Goal: Task Accomplishment & Management: Complete application form

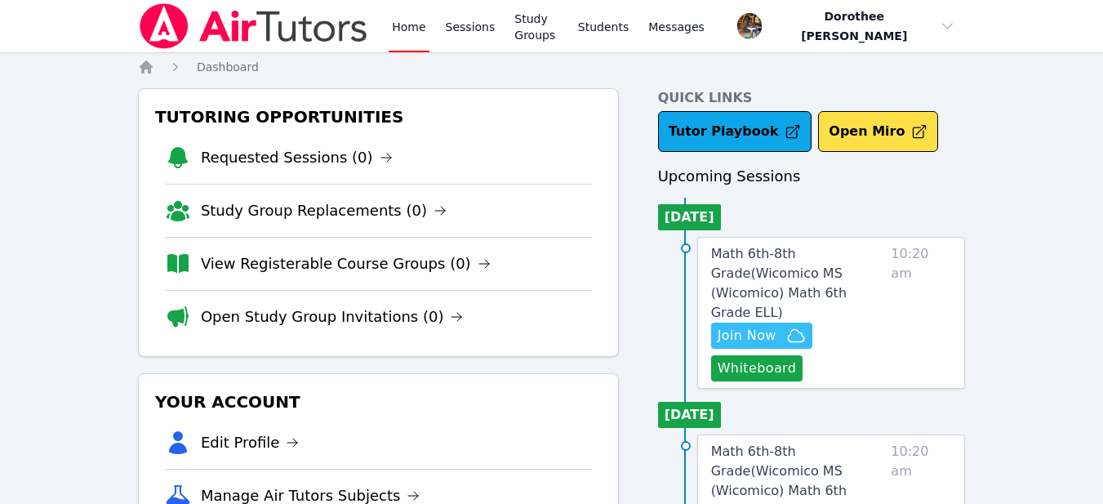
click at [742, 326] on span "Join Now" at bounding box center [747, 336] width 59 height 20
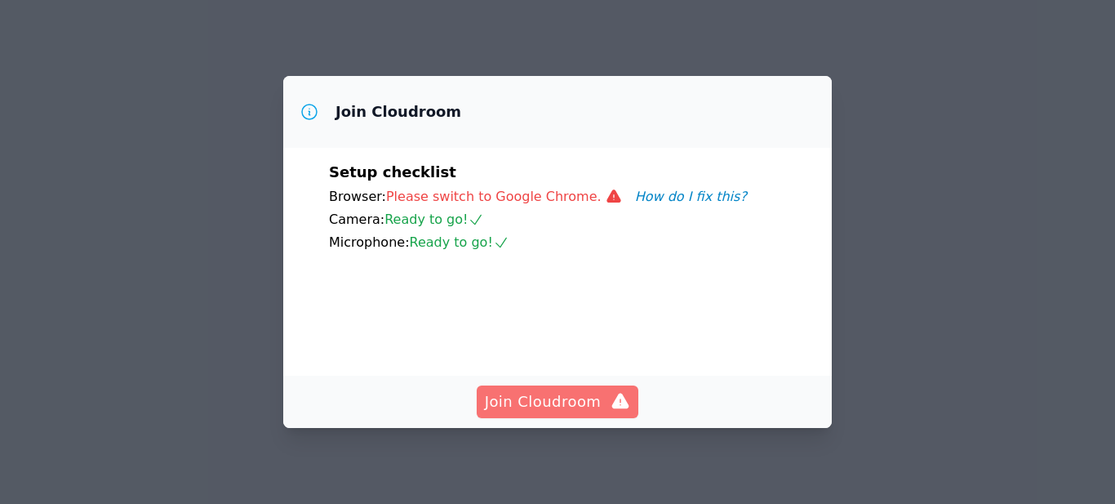
click at [559, 404] on span "Join Cloudroom" at bounding box center [558, 401] width 146 height 23
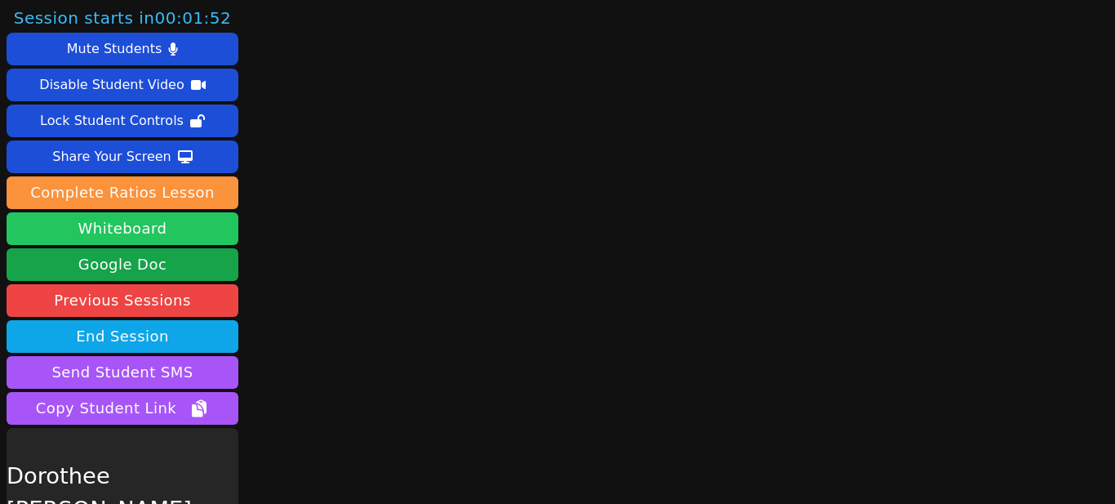
click at [150, 234] on button "Whiteboard" at bounding box center [123, 228] width 232 height 33
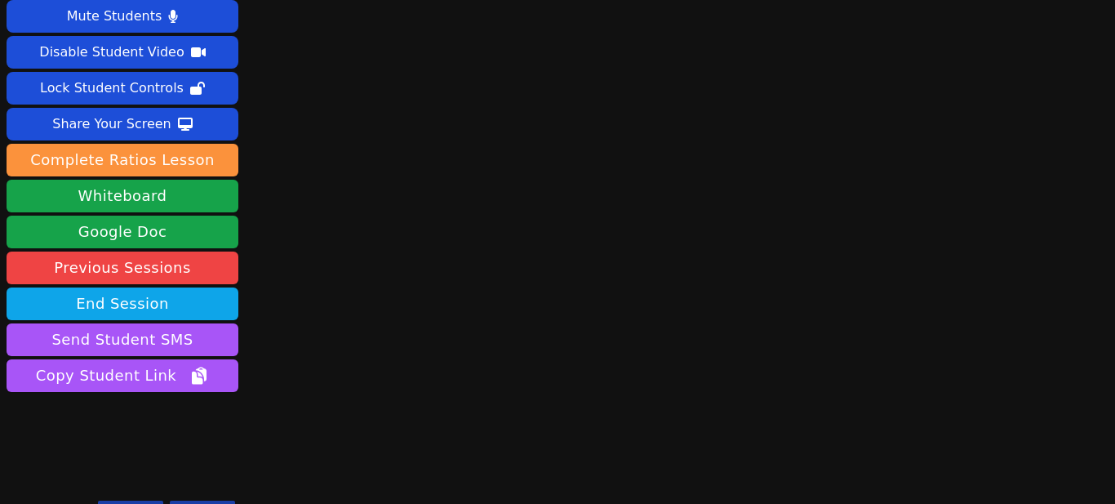
scroll to position [61, 0]
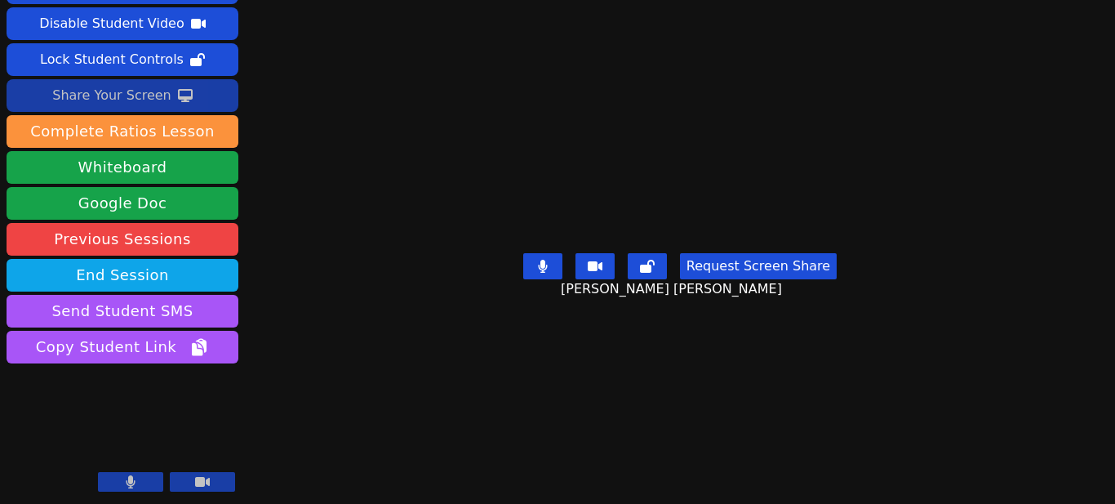
click at [140, 91] on div "Share Your Screen" at bounding box center [111, 95] width 119 height 26
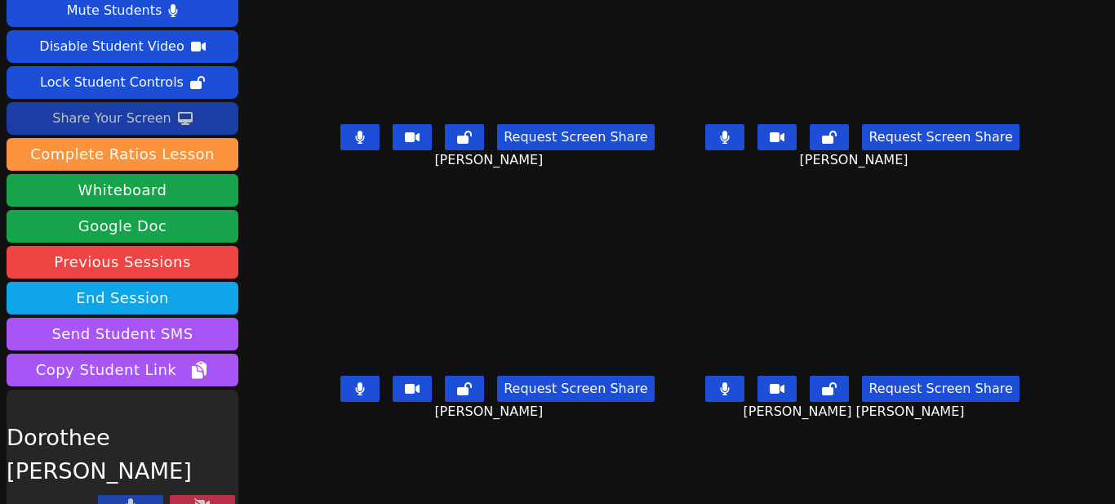
click at [211, 495] on button at bounding box center [202, 505] width 65 height 20
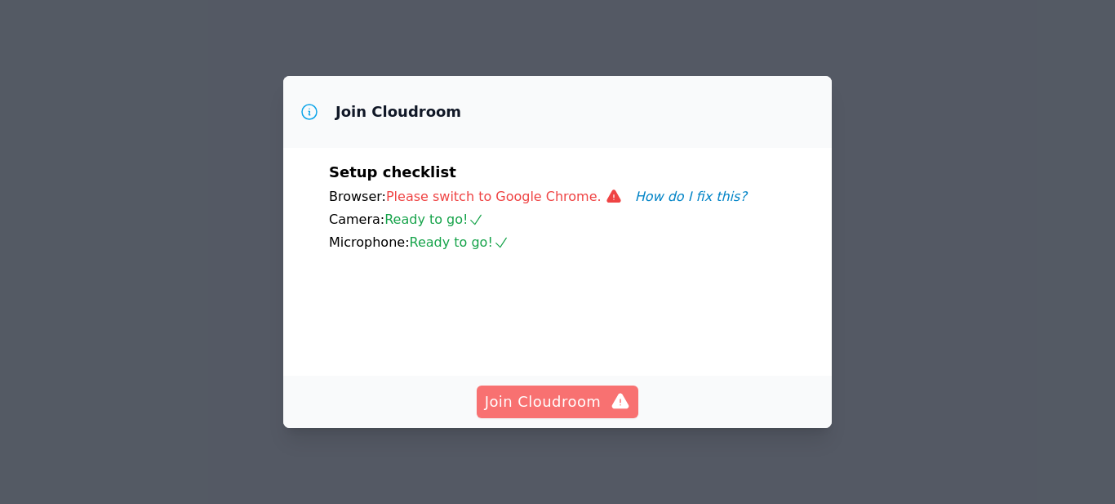
click at [530, 403] on span "Join Cloudroom" at bounding box center [558, 401] width 146 height 23
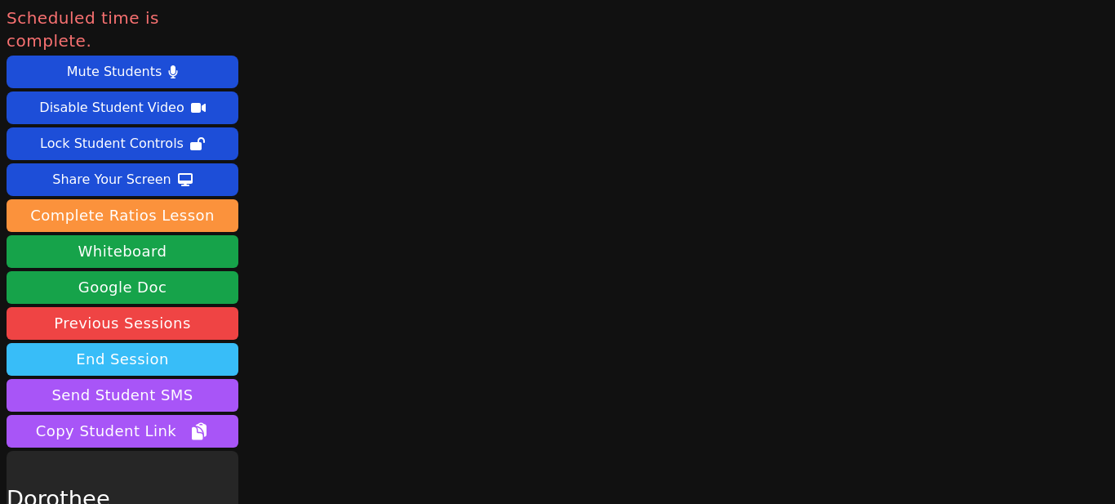
click at [148, 343] on button "End Session" at bounding box center [123, 359] width 232 height 33
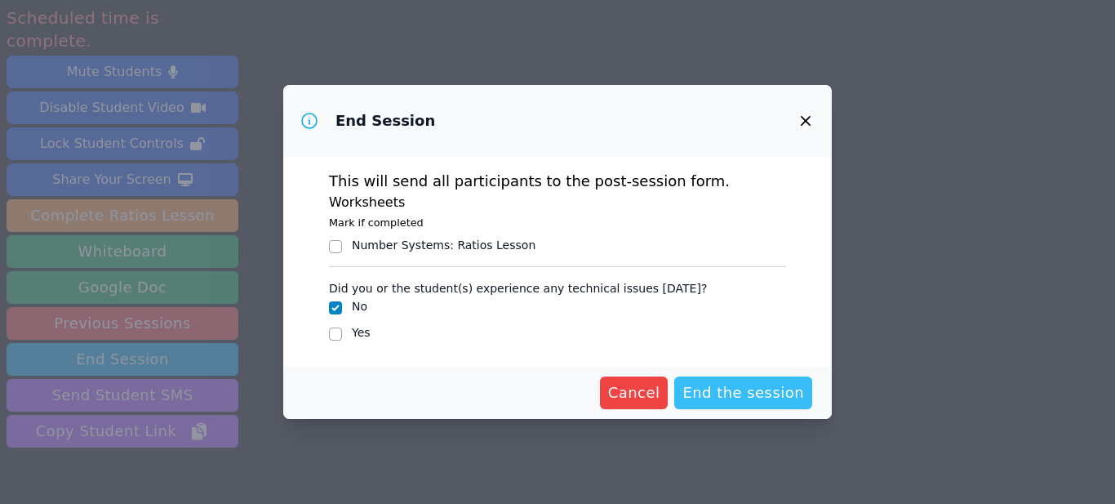
click at [719, 398] on span "End the session" at bounding box center [744, 392] width 122 height 23
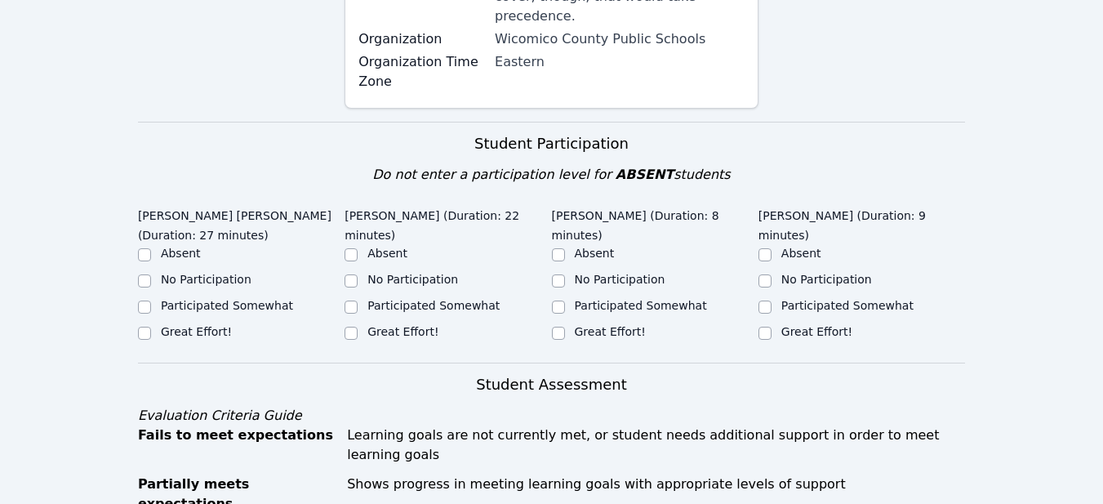
scroll to position [465, 0]
click at [139, 327] on input "Great Effort!" at bounding box center [144, 333] width 13 height 13
checkbox input "true"
click at [350, 327] on input "Great Effort!" at bounding box center [351, 333] width 13 height 13
checkbox input "true"
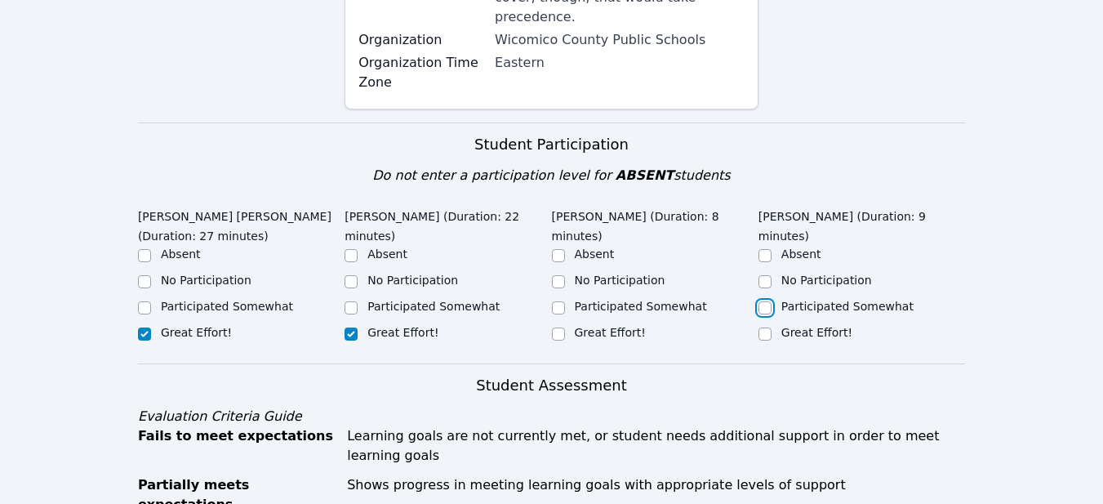
click at [761, 301] on input "Participated Somewhat" at bounding box center [765, 307] width 13 height 13
checkbox input "true"
click at [559, 301] on input "Participated Somewhat" at bounding box center [558, 307] width 13 height 13
checkbox input "true"
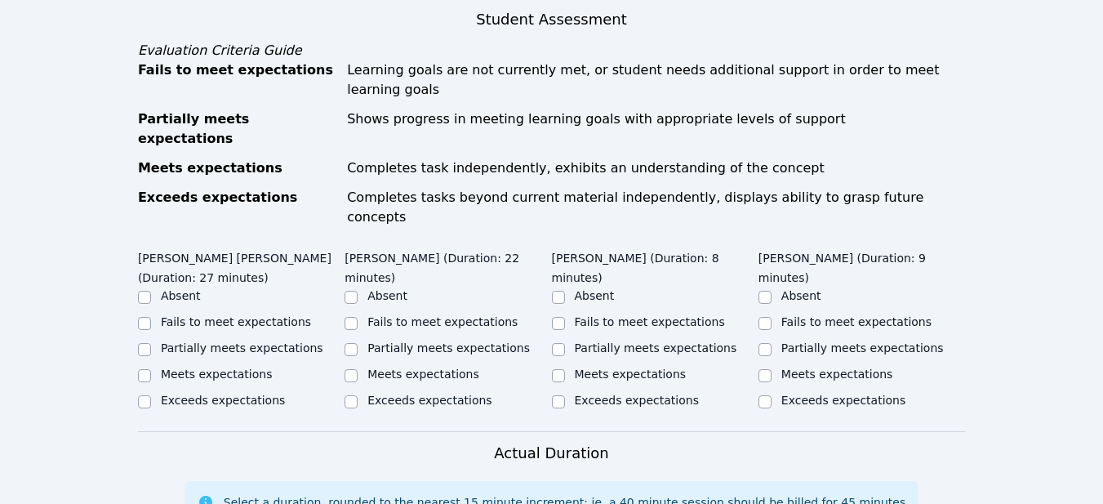
scroll to position [840, 0]
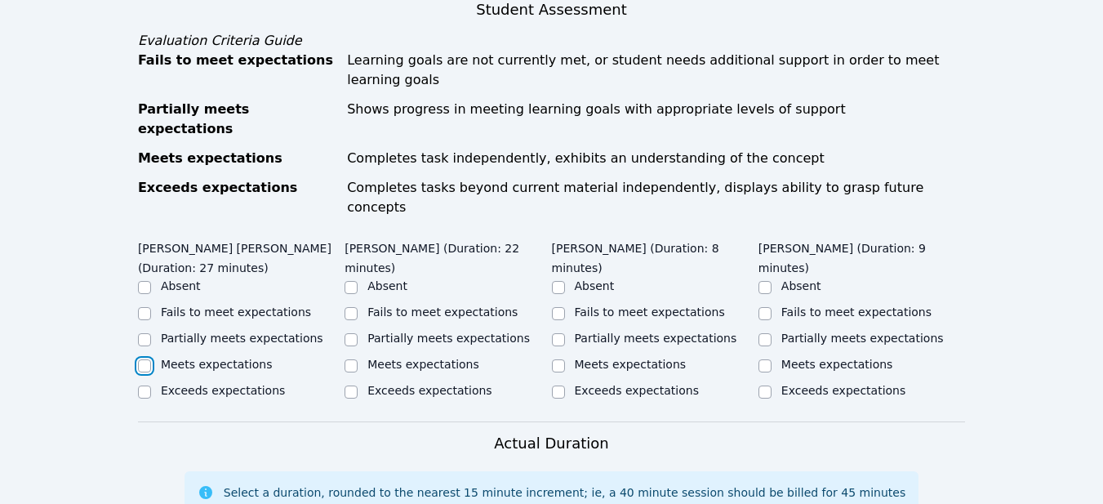
click at [146, 359] on input "Meets expectations" at bounding box center [144, 365] width 13 height 13
checkbox input "true"
click at [354, 359] on input "Meets expectations" at bounding box center [351, 365] width 13 height 13
checkbox input "true"
click at [555, 359] on input "Meets expectations" at bounding box center [558, 365] width 13 height 13
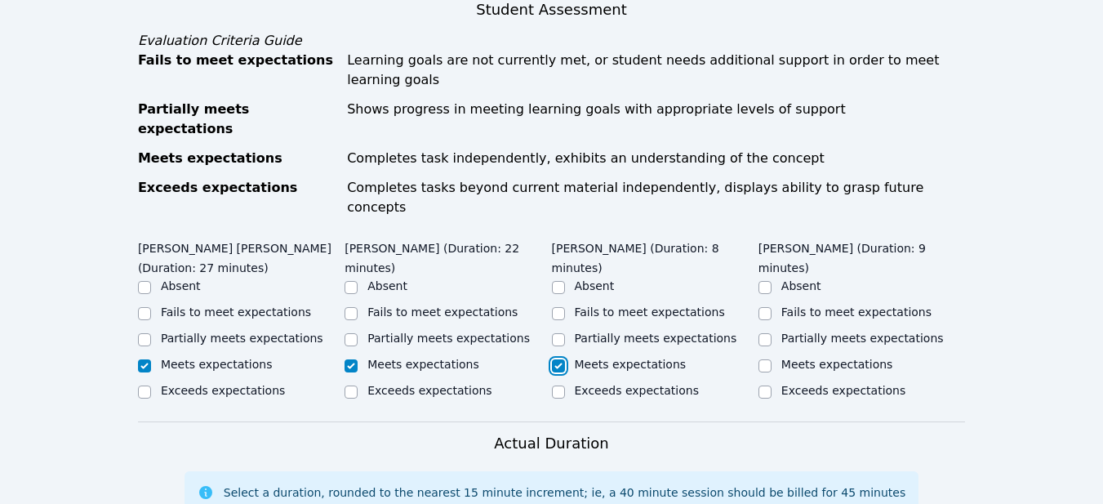
checkbox input "true"
click at [763, 333] on input "Partially meets expectations" at bounding box center [765, 339] width 13 height 13
checkbox input "true"
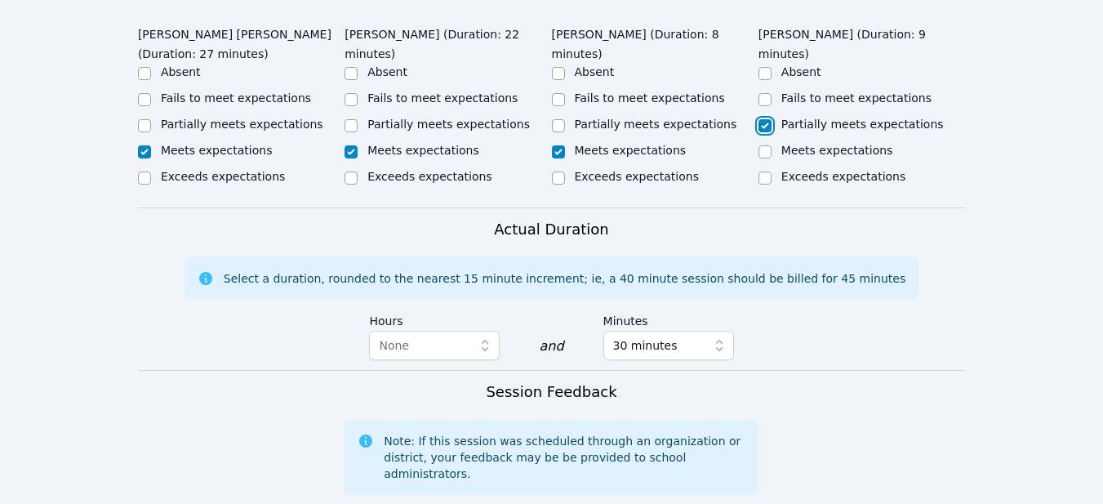
scroll to position [1096, 0]
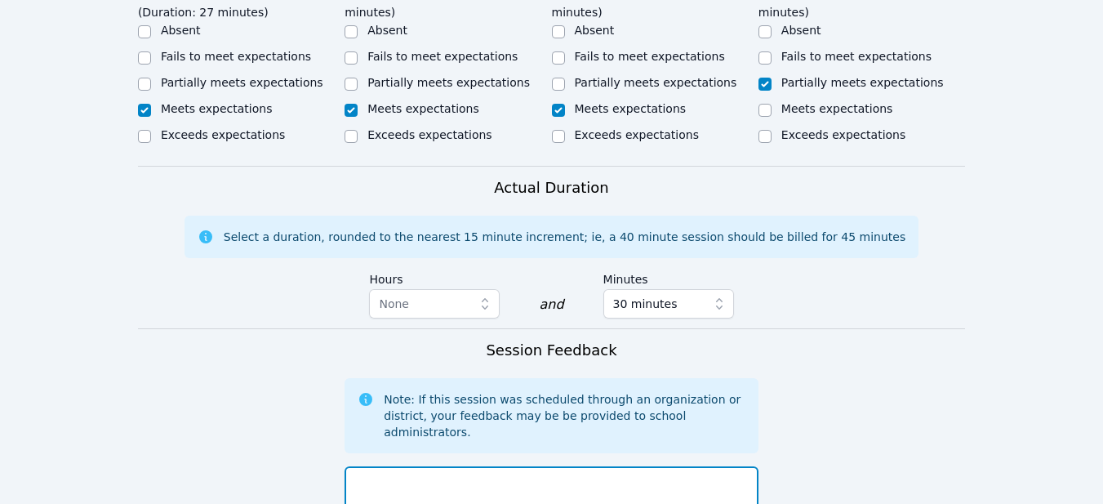
click at [389, 466] on textarea at bounding box center [552, 510] width 414 height 88
click at [547, 466] on textarea "[DATE] meeting was very productive" at bounding box center [552, 510] width 414 height 88
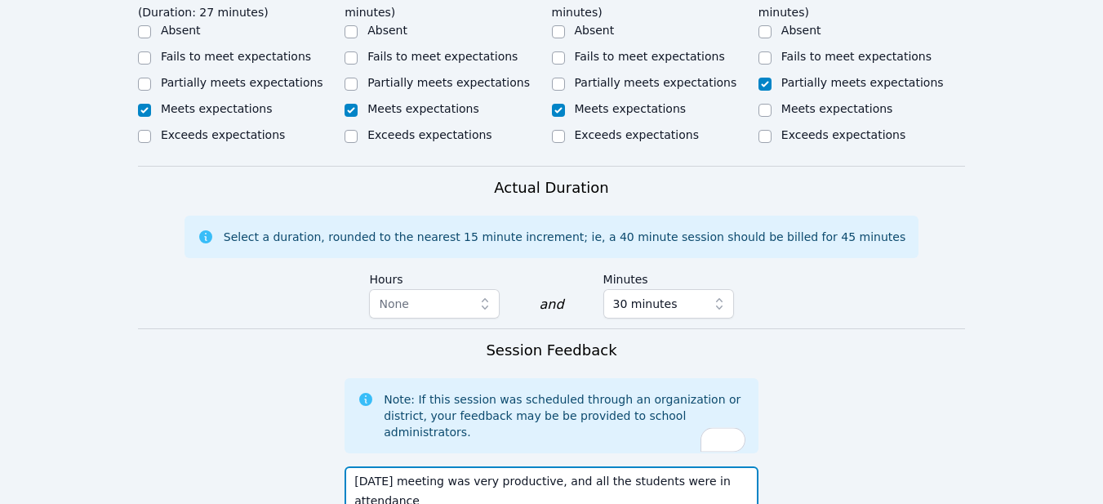
click at [745, 466] on textarea "[DATE] meeting was very productive, and all the students were in attendance" at bounding box center [552, 510] width 414 height 88
click at [750, 466] on textarea "[DATE] meeting was very productive, and all the students were in attendance." at bounding box center [552, 510] width 414 height 88
click at [732, 466] on textarea "[DATE] meeting was very productive, and all the students were in attendance. We…" at bounding box center [552, 510] width 414 height 88
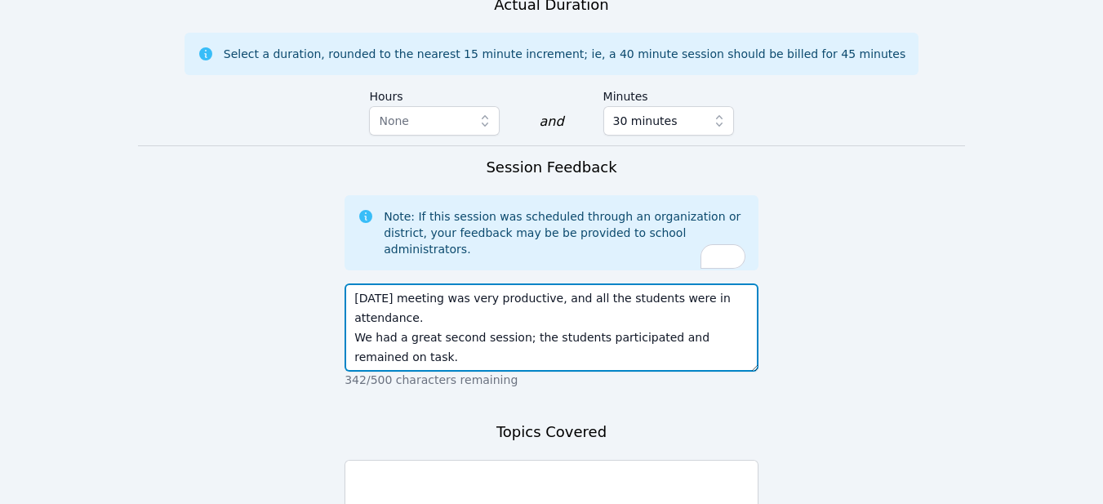
scroll to position [1283, 0]
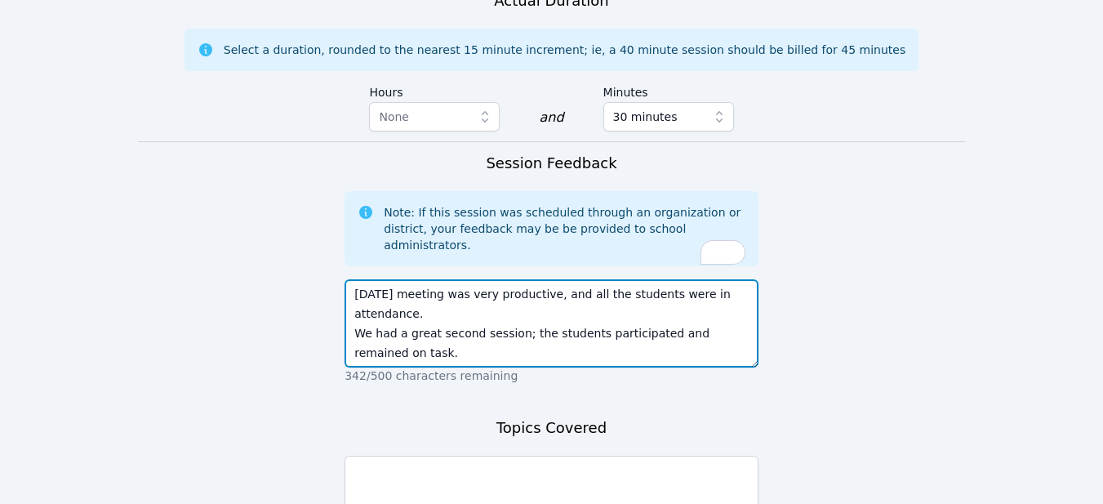
type textarea "[DATE] meeting was very productive, and all the students were in attendance. We…"
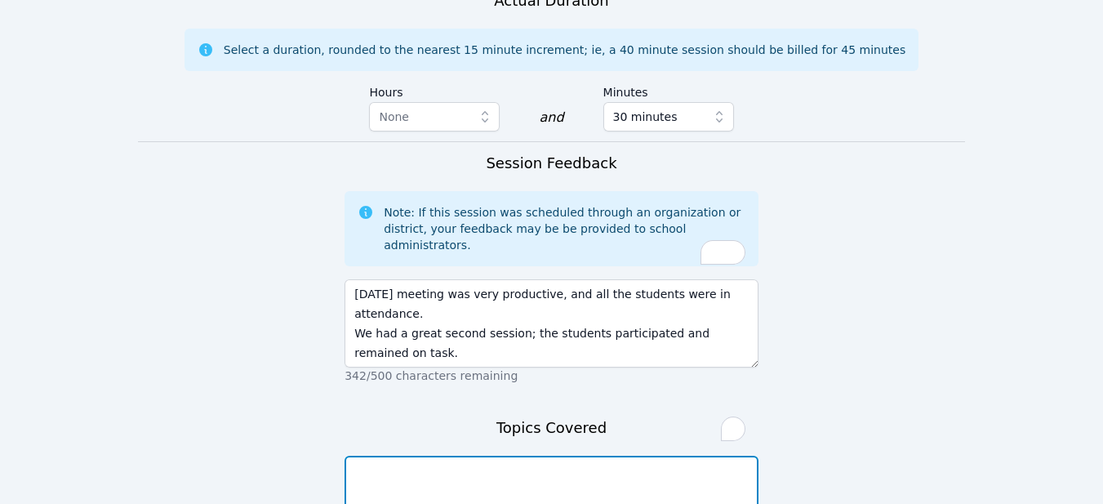
click at [351, 456] on textarea "To enrich screen reader interactions, please activate Accessibility in Grammarl…" at bounding box center [552, 500] width 414 height 88
type textarea "I"
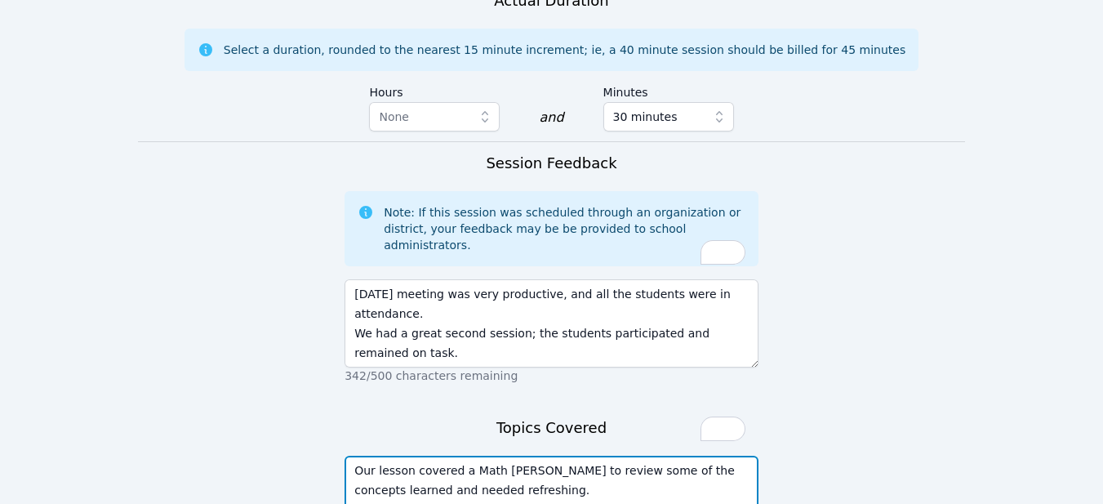
click at [485, 456] on textarea "Our lesson covered a Math [PERSON_NAME] to review some of the concepts learned …" at bounding box center [552, 500] width 414 height 88
click at [375, 456] on textarea "Our lesson covered a Math [PERSON_NAME] to review some of the concepts learned …" at bounding box center [552, 500] width 414 height 88
click at [484, 456] on textarea "Our lesson covered a Math [PERSON_NAME] to review some of the concepts learned …" at bounding box center [552, 500] width 414 height 88
type textarea "Our lesson covered a Math [PERSON_NAME] to review some of the concepts learned …"
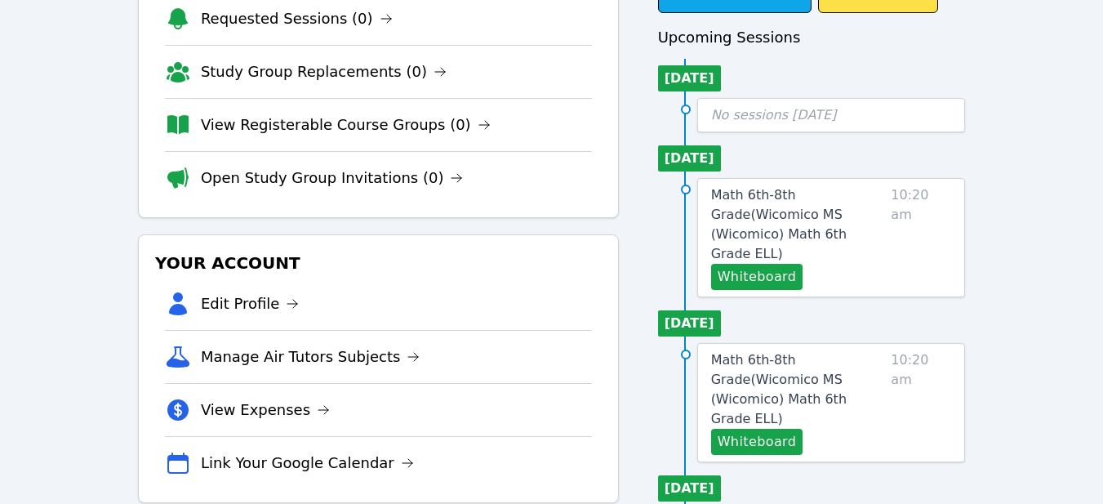
scroll to position [140, 0]
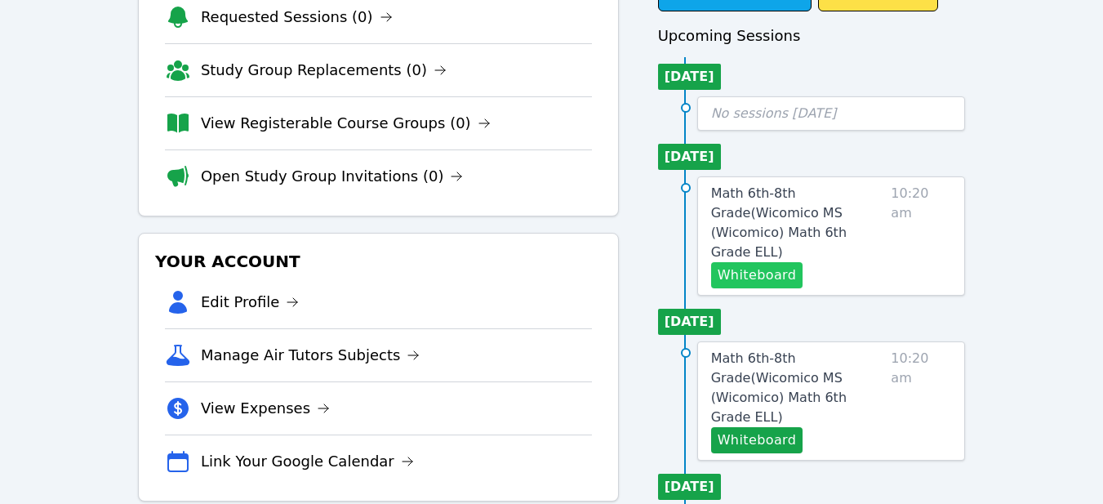
click at [763, 262] on button "Whiteboard" at bounding box center [757, 275] width 92 height 26
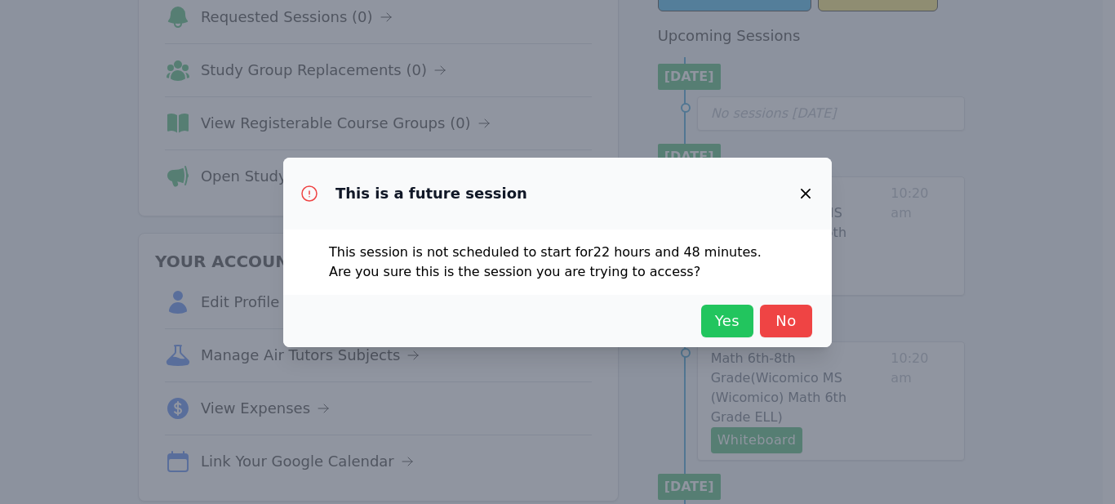
click at [723, 322] on span "Yes" at bounding box center [728, 320] width 36 height 23
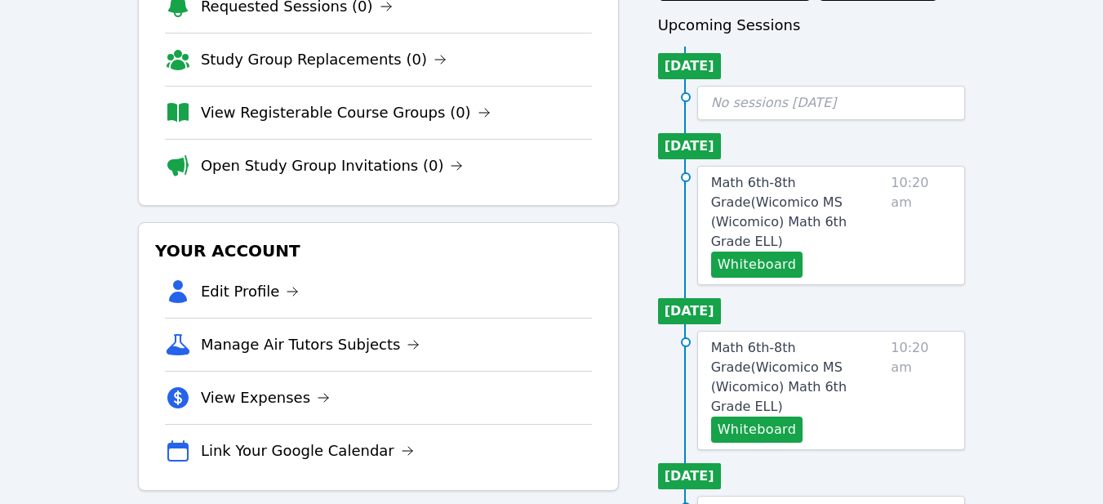
scroll to position [152, 0]
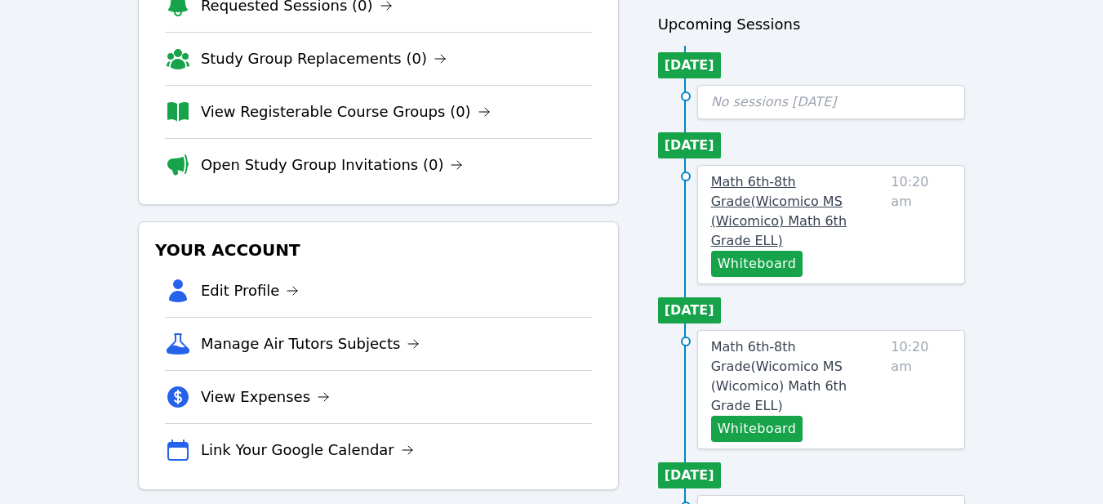
click at [750, 201] on span "Math 6th-8th Grade ( Wicomico MS (Wicomico) Math 6th Grade ELL )" at bounding box center [779, 211] width 136 height 74
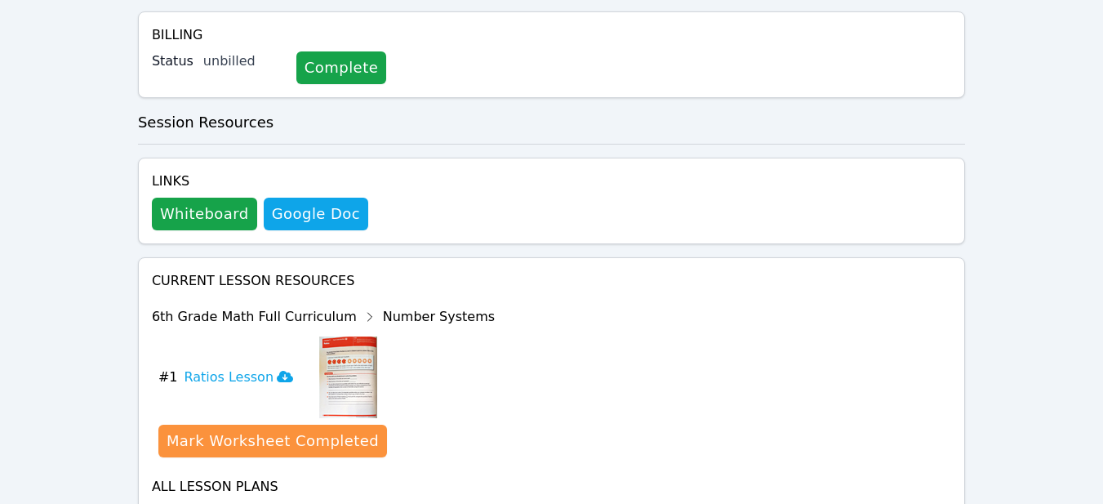
scroll to position [665, 0]
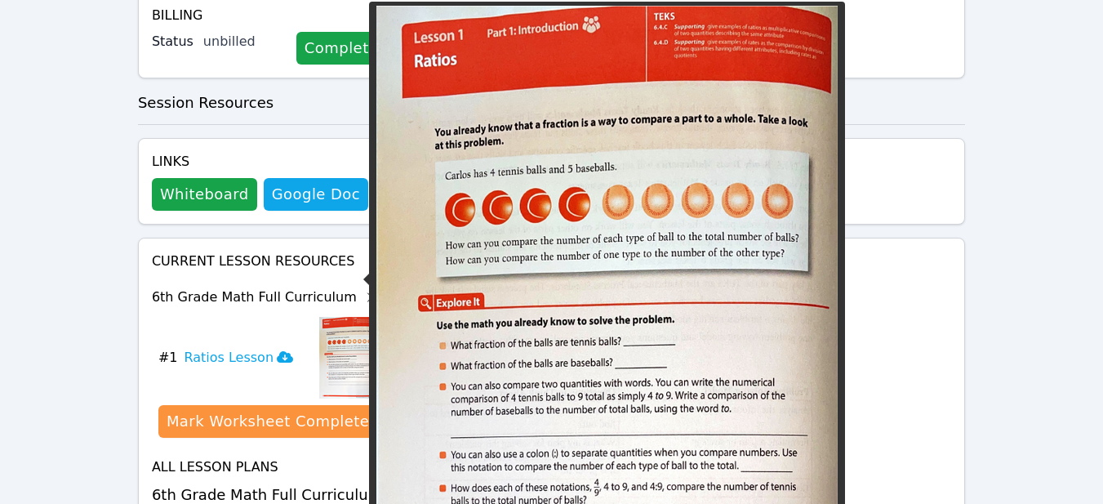
click at [341, 317] on img at bounding box center [348, 358] width 58 height 82
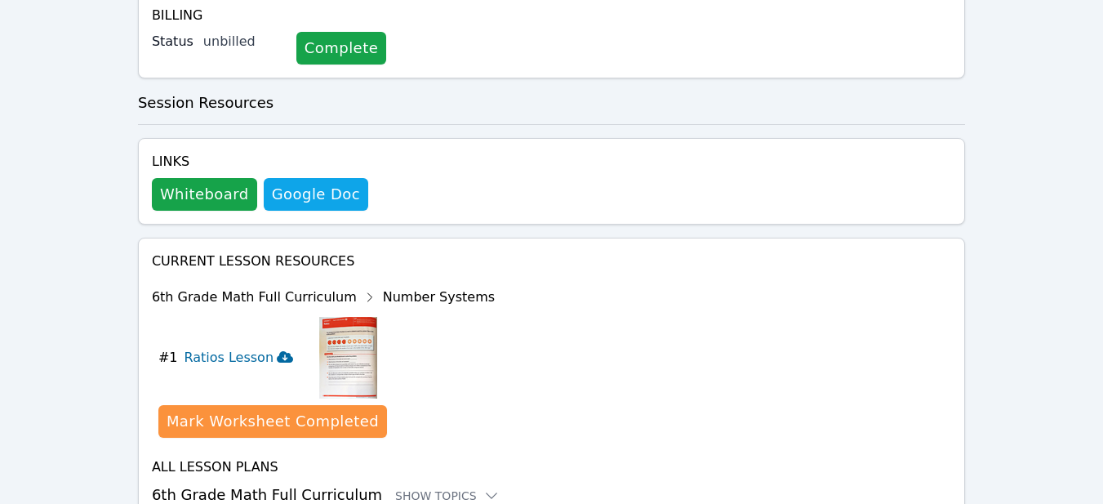
click at [238, 348] on h3 "Ratios Lesson" at bounding box center [238, 358] width 109 height 20
click at [395, 487] on div "Show Topics" at bounding box center [447, 495] width 105 height 16
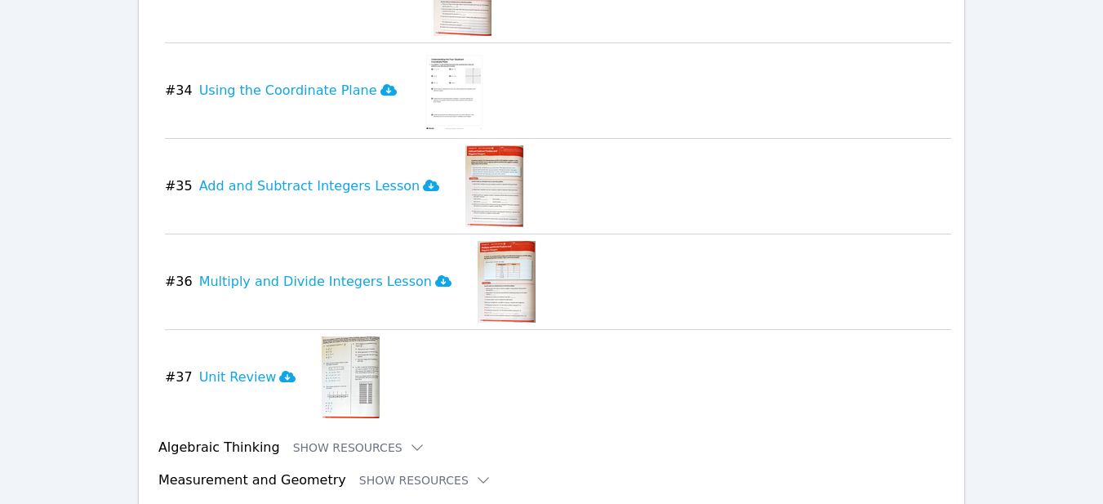
scroll to position [4346, 0]
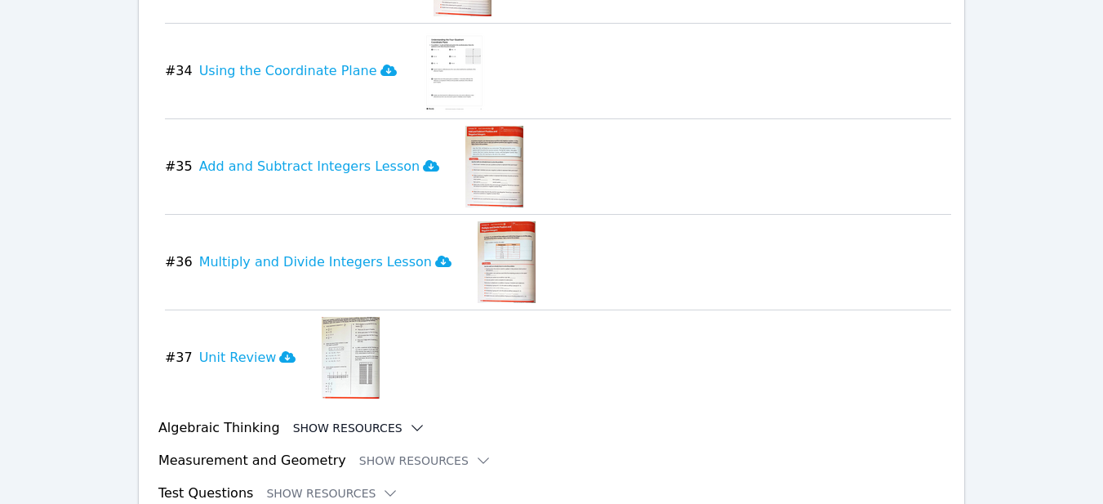
click at [366, 420] on button "Show Resources" at bounding box center [359, 428] width 132 height 16
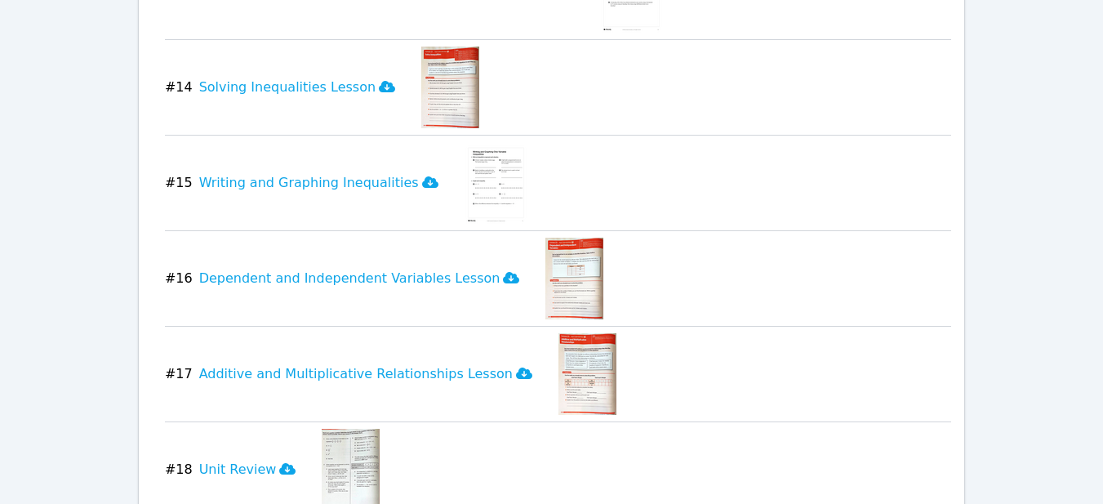
scroll to position [6078, 0]
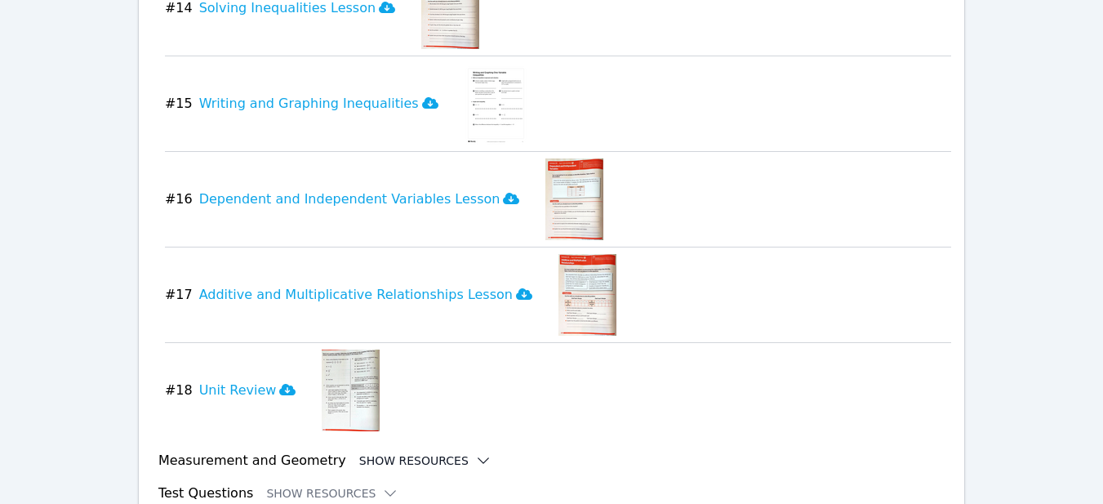
click at [406, 452] on button "Show Resources" at bounding box center [425, 460] width 132 height 16
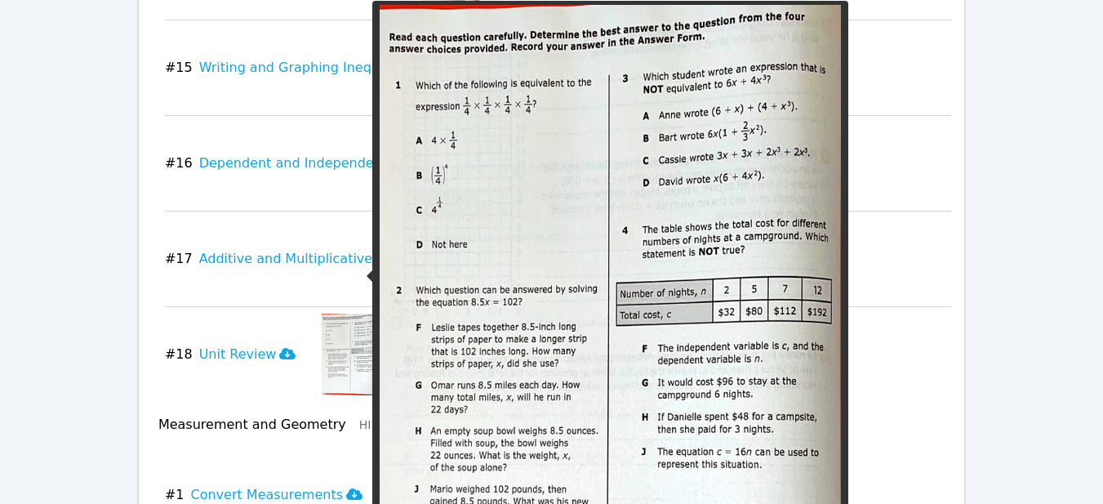
scroll to position [6113, 0]
